Goal: Navigation & Orientation: Find specific page/section

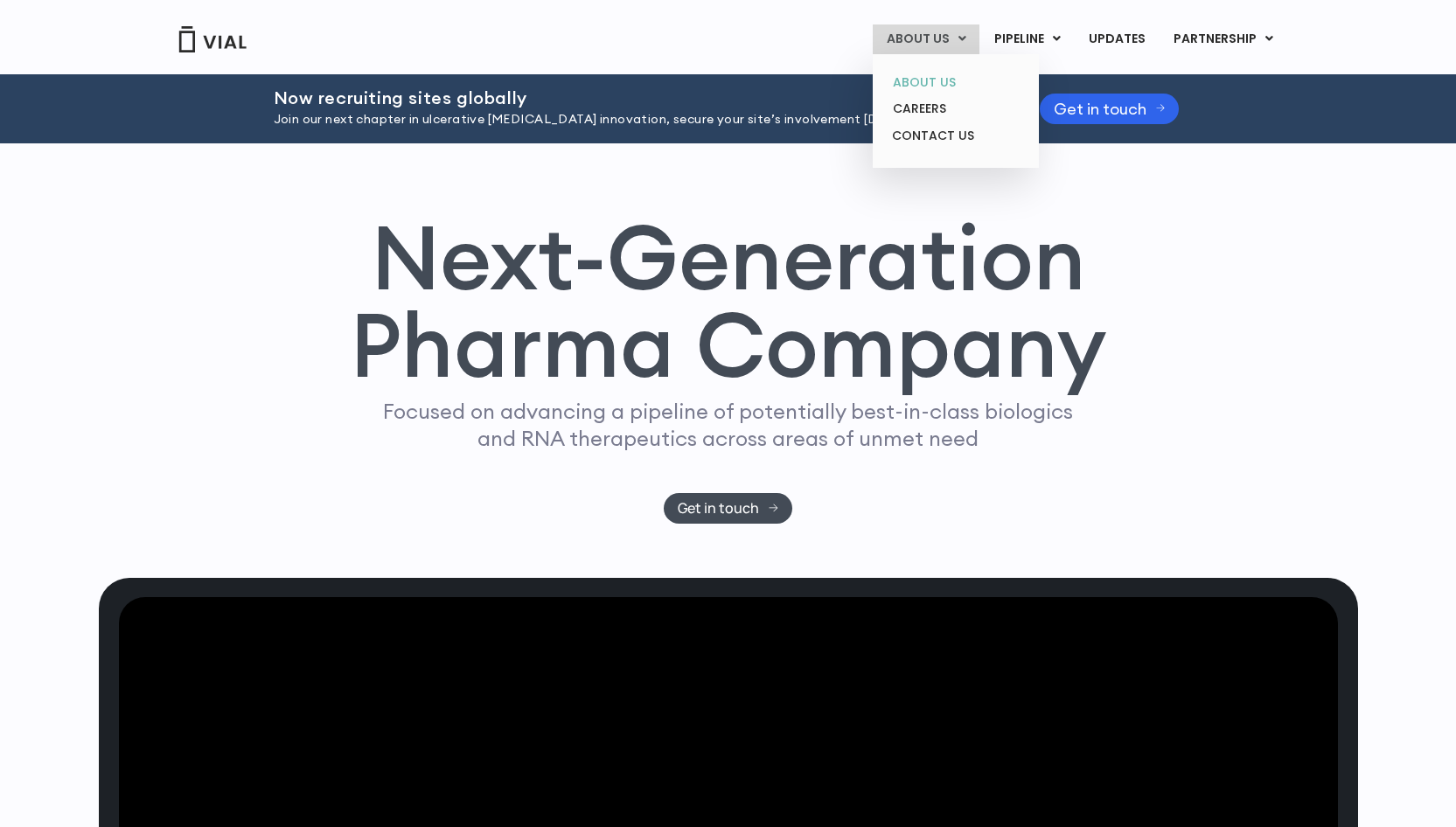
click at [930, 75] on link "ABOUT US" at bounding box center [955, 83] width 153 height 28
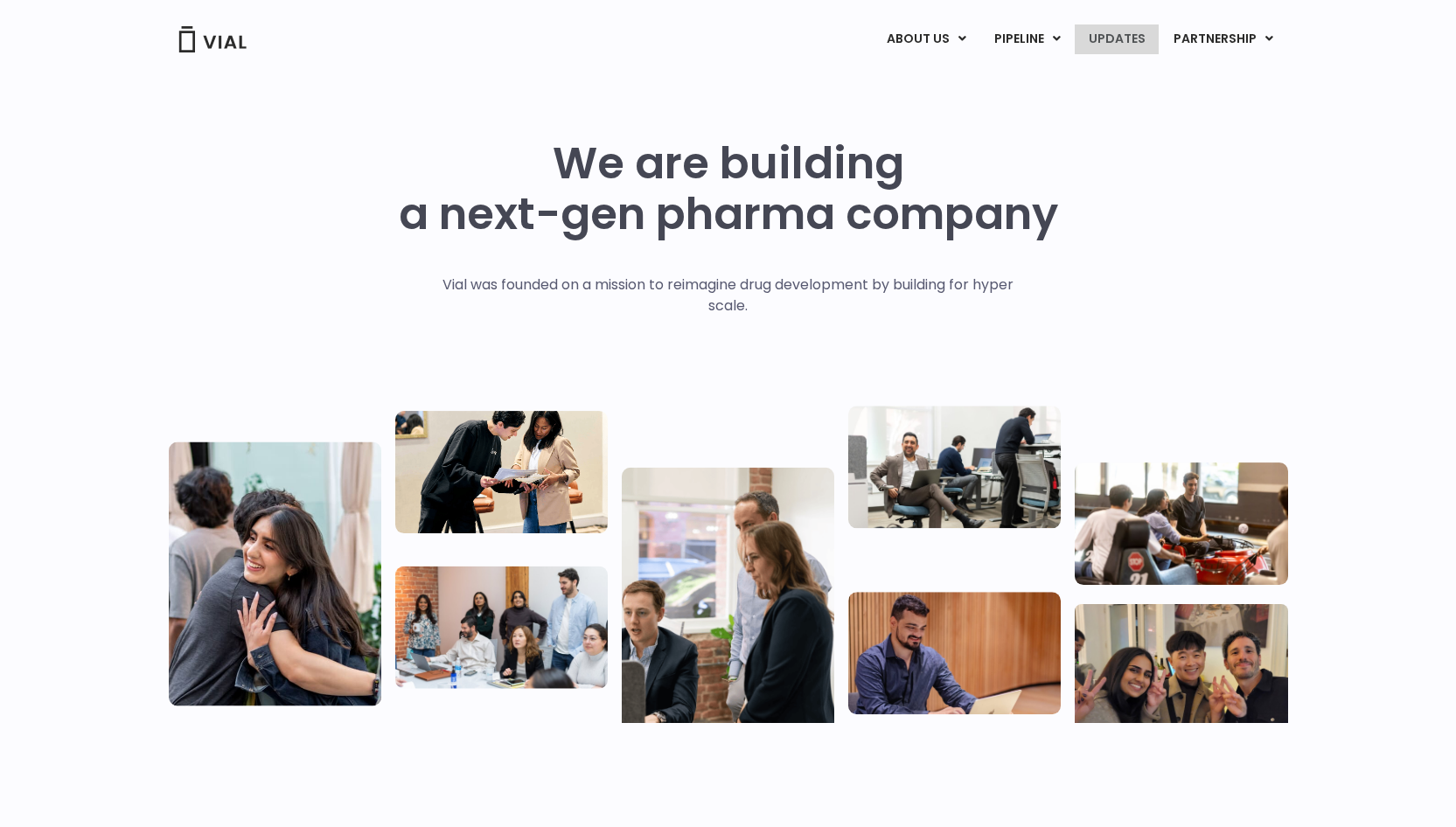
click at [1121, 31] on link "UPDATES" at bounding box center [1117, 39] width 84 height 29
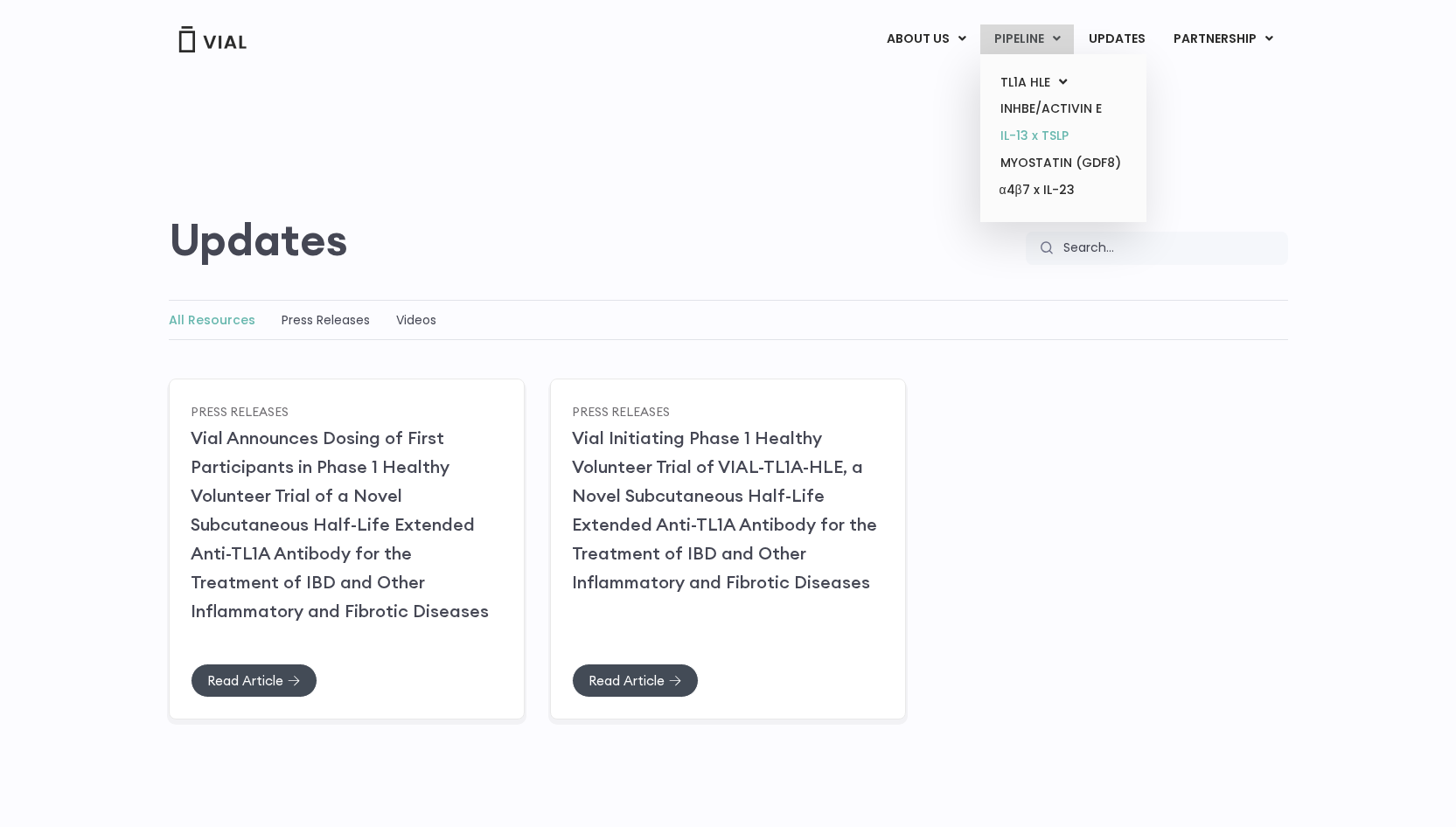
click at [1031, 129] on link "IL-13 x TSLP" at bounding box center [1063, 136] width 153 height 28
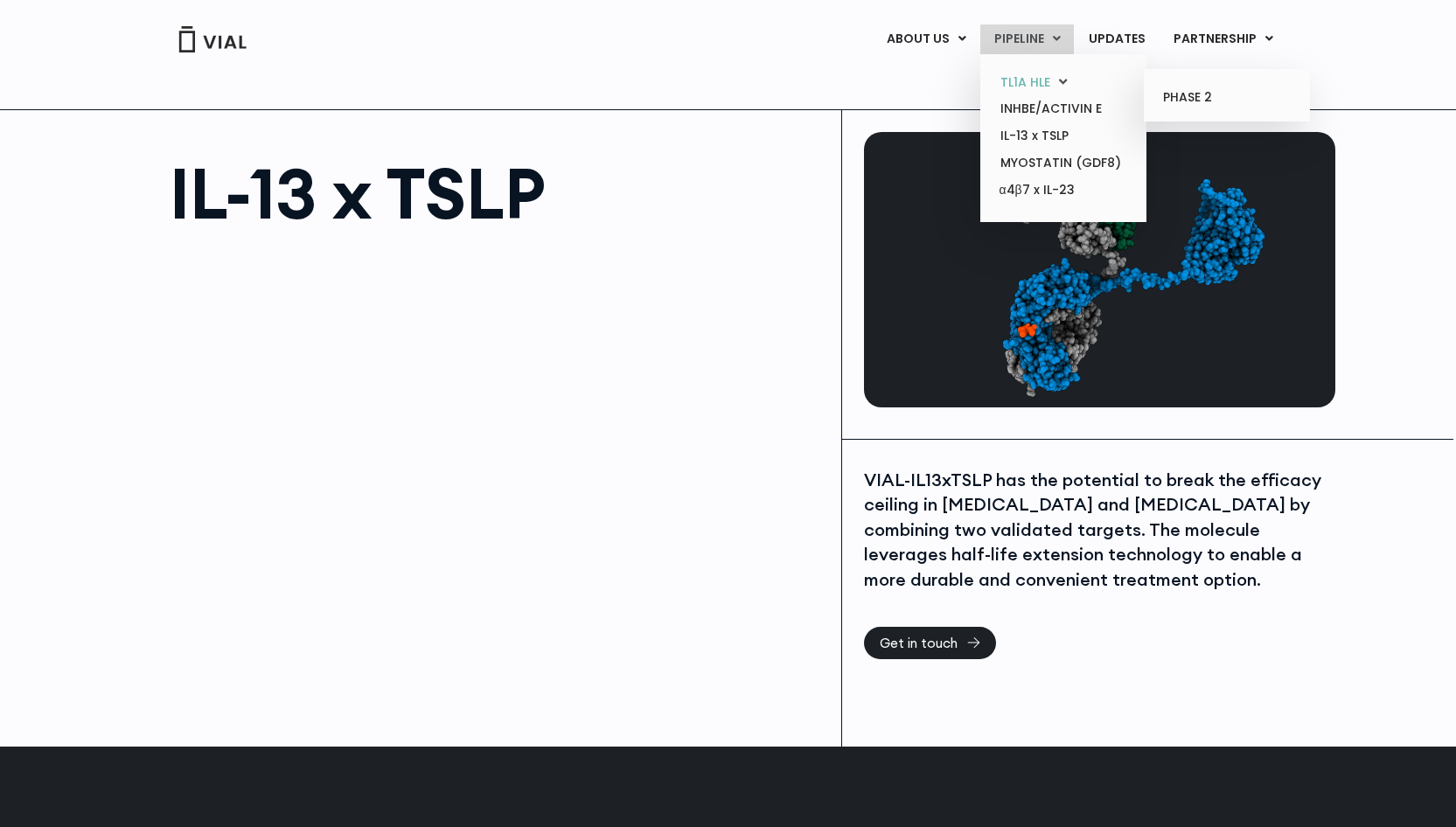
click at [1043, 78] on link "TL1A HLE" at bounding box center [1063, 83] width 153 height 28
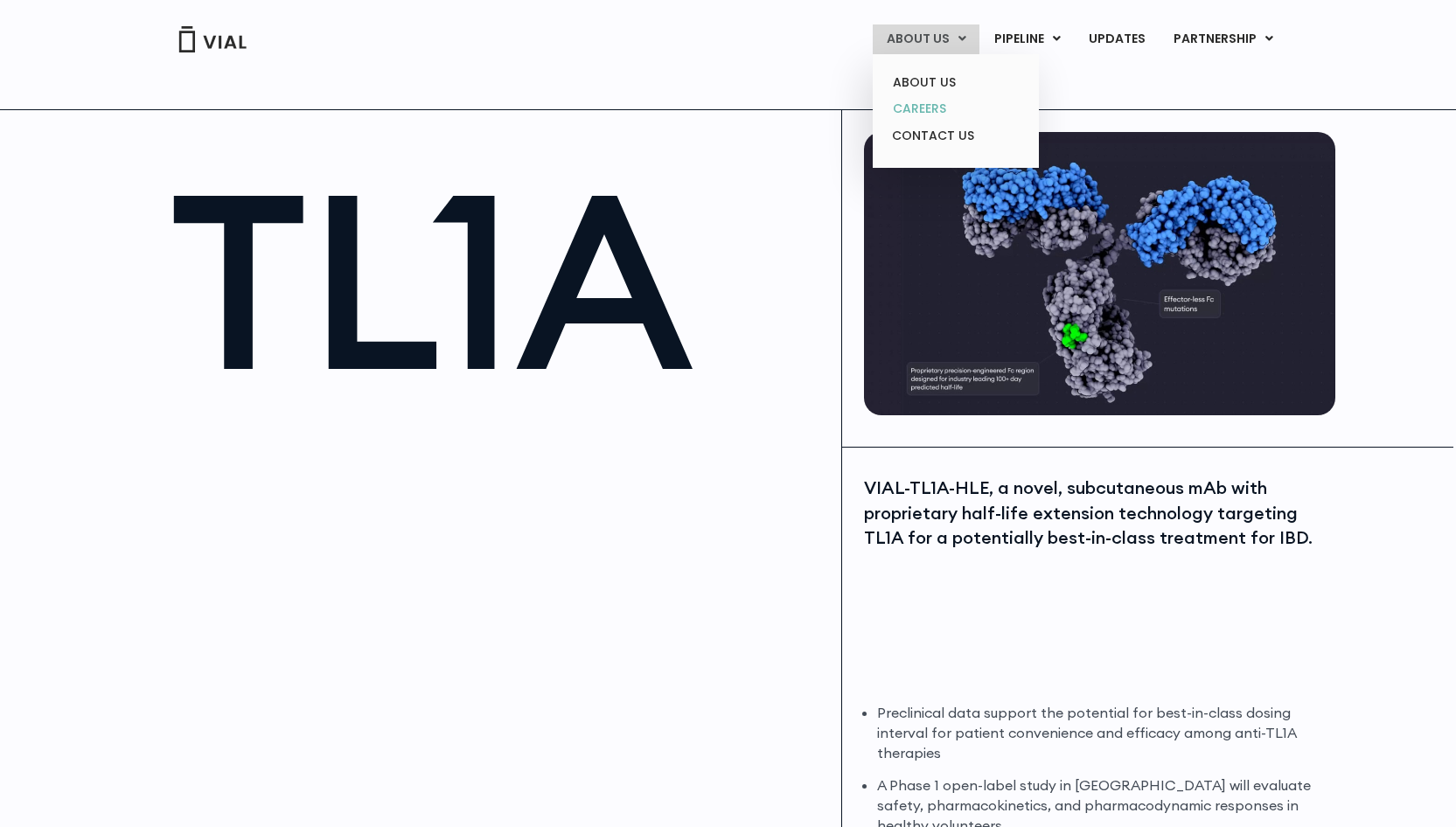
click at [940, 107] on link "CAREERS" at bounding box center [955, 108] width 153 height 28
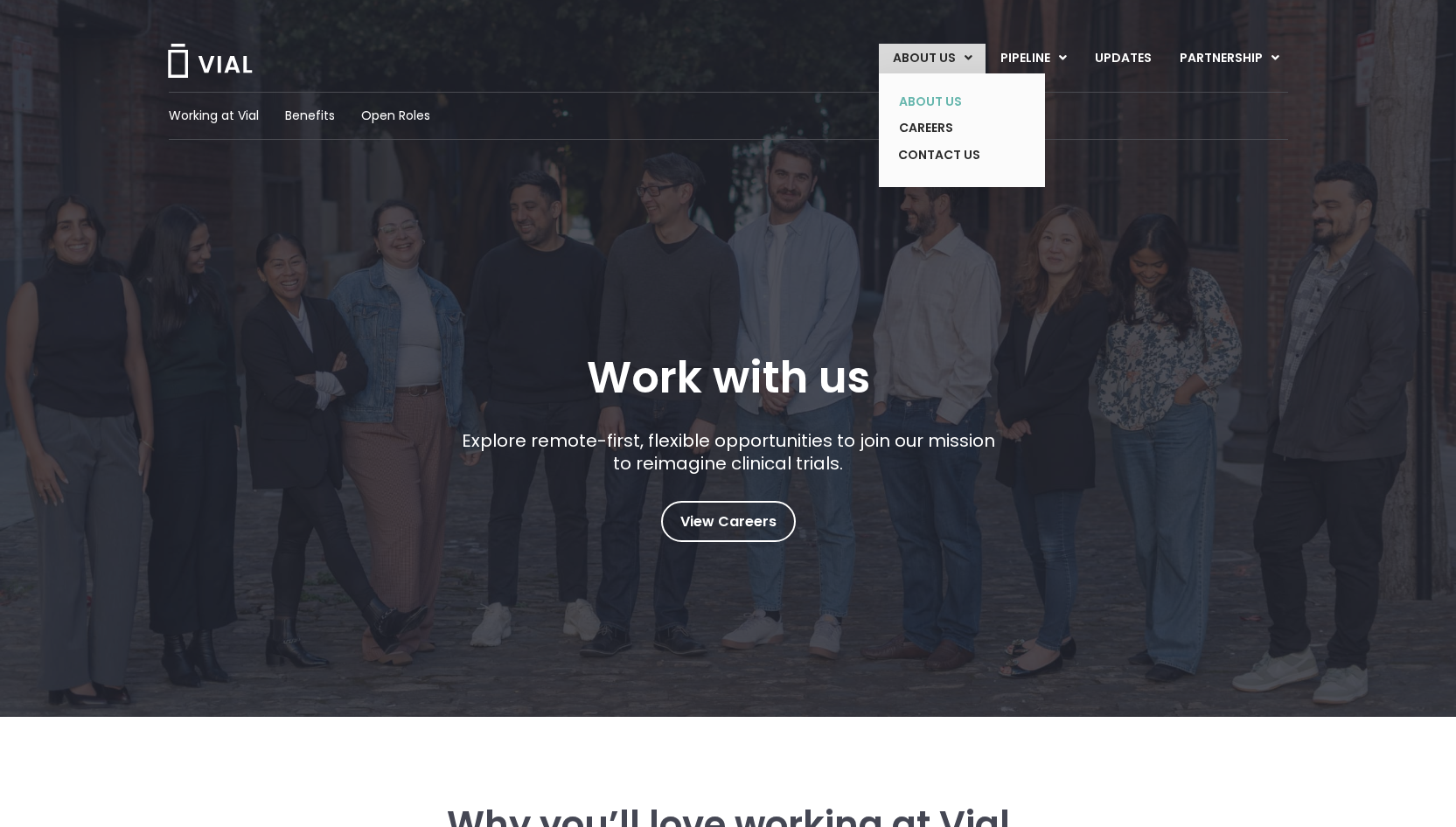
click at [954, 102] on link "ABOUT US" at bounding box center [948, 102] width 127 height 28
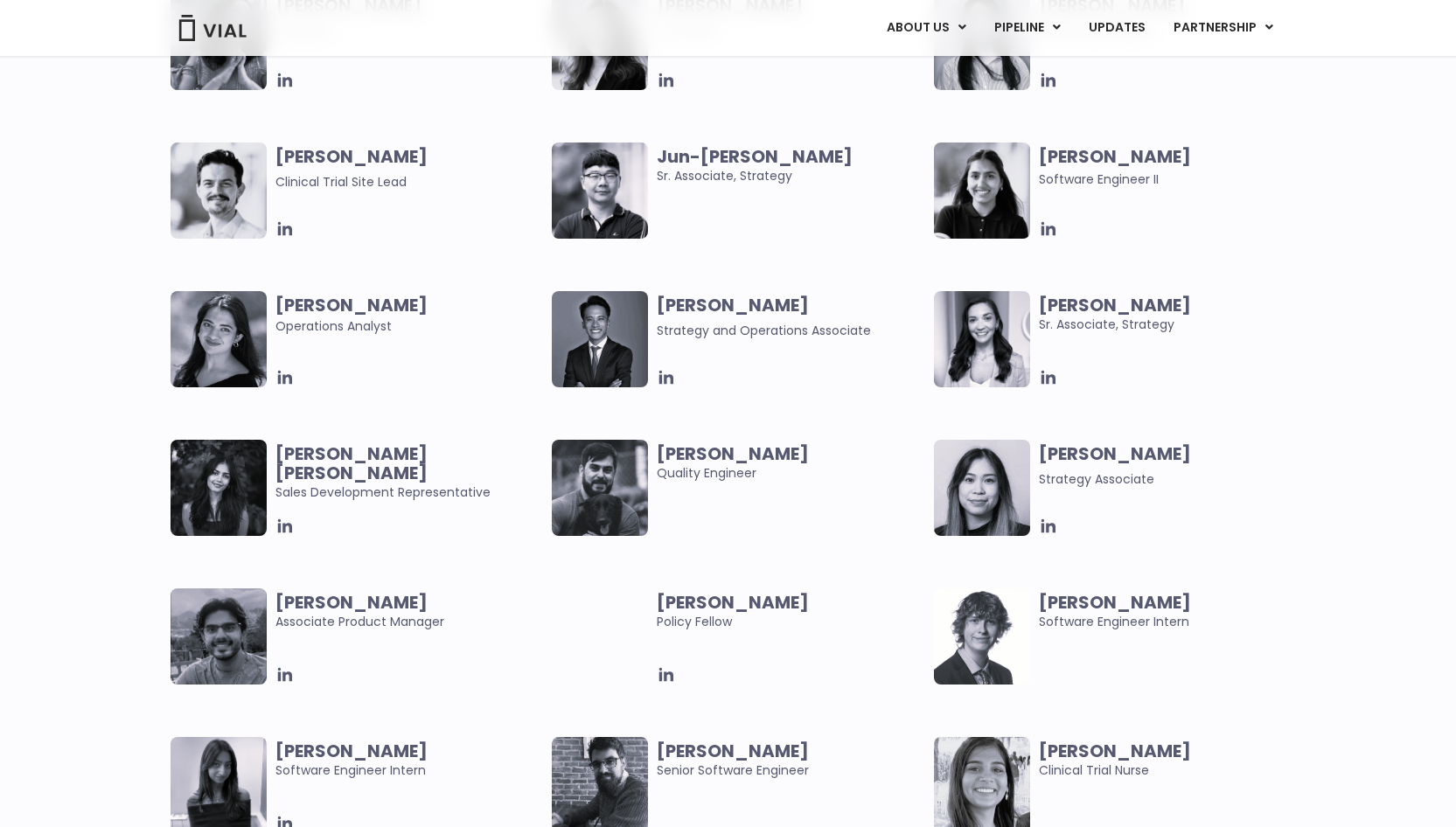
scroll to position [3236, 0]
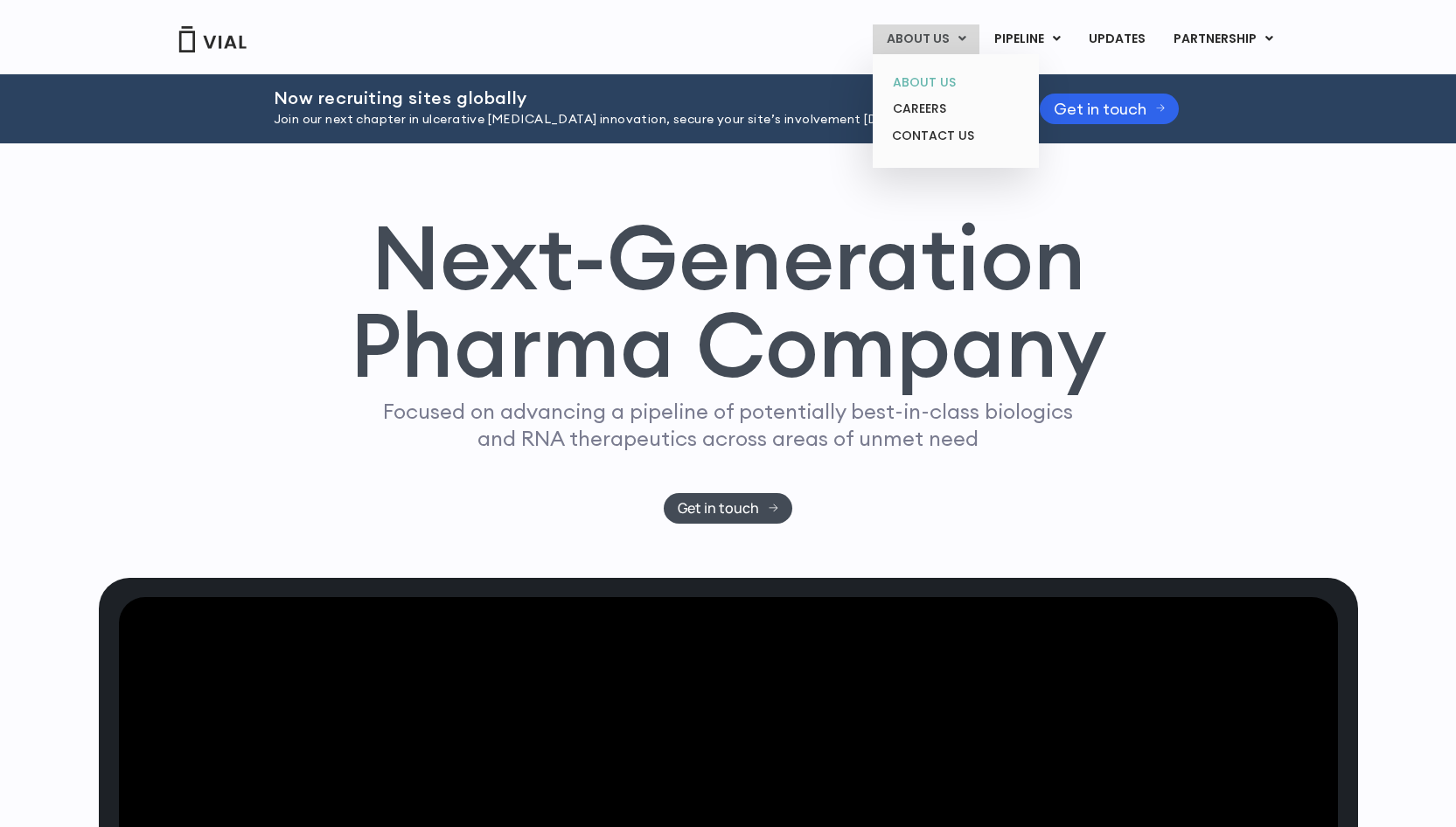
click at [944, 79] on link "ABOUT US" at bounding box center [955, 83] width 153 height 28
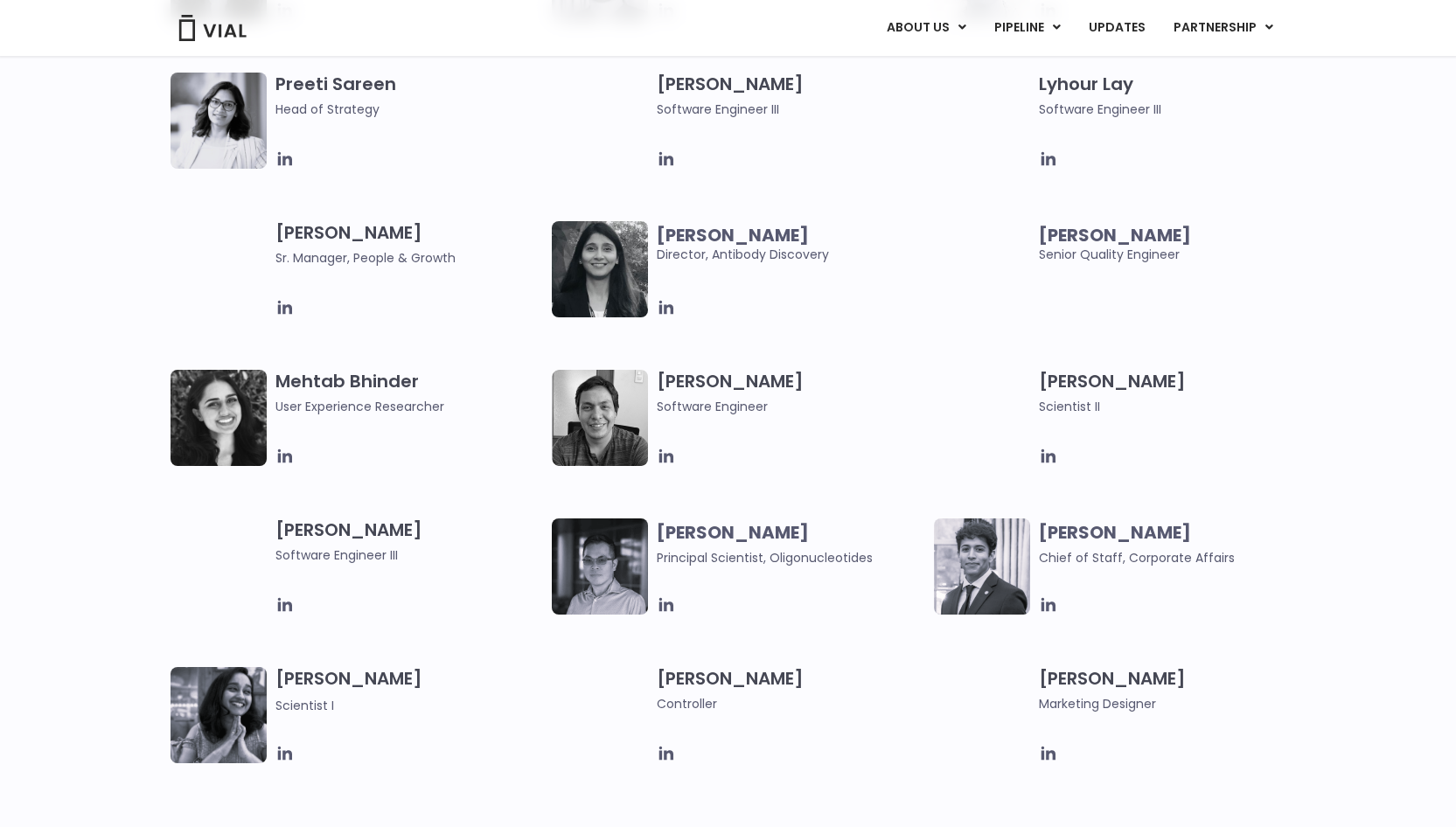
scroll to position [2624, 0]
